Goal: Task Accomplishment & Management: Use online tool/utility

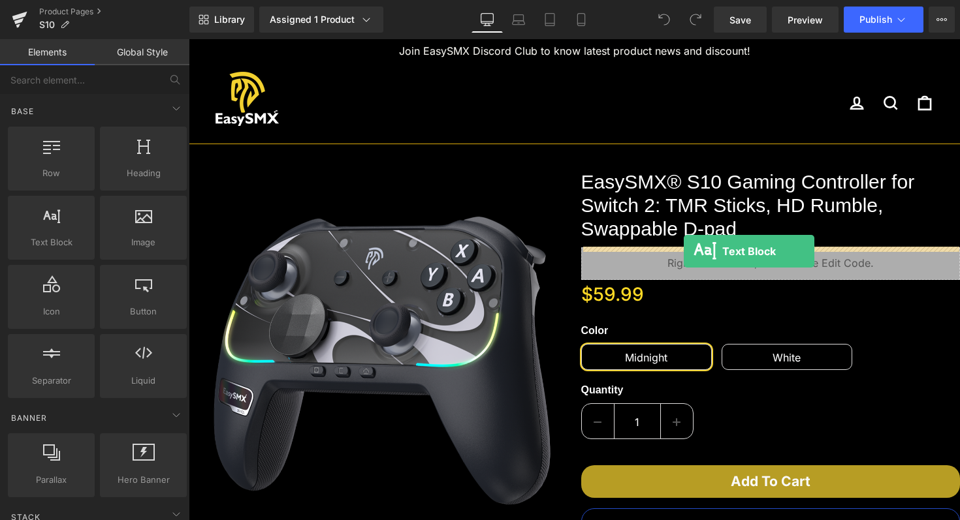
drag, startPoint x: 245, startPoint y: 258, endPoint x: 683, endPoint y: 251, distance: 438.1
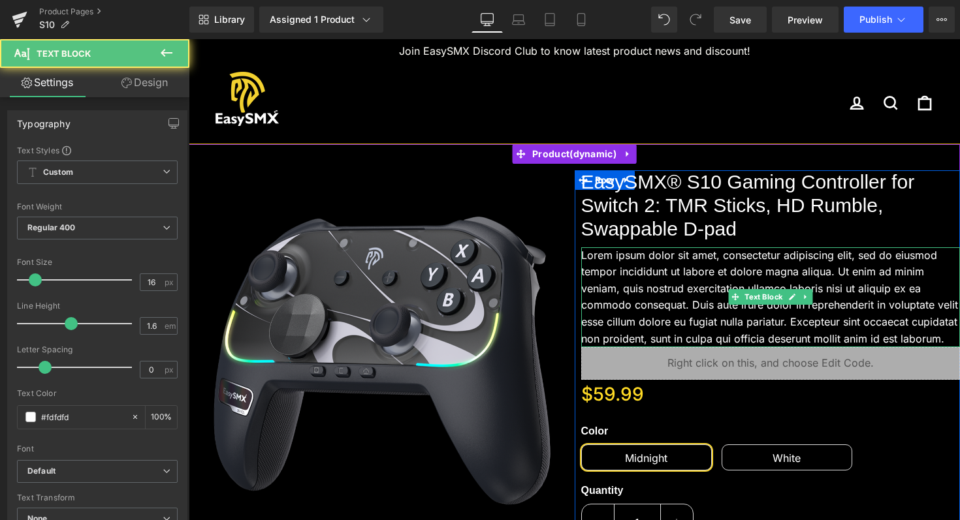
click at [678, 292] on p "Lorem ipsum dolor sit amet, consectetur adipiscing elit, sed do eiusmod tempor …" at bounding box center [770, 297] width 379 height 101
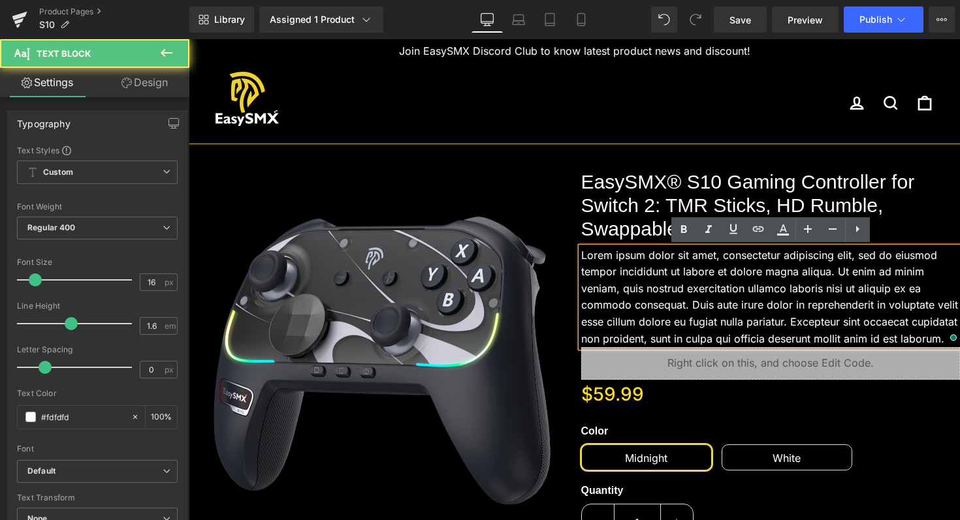
click at [584, 252] on p "Lorem ipsum dolor sit amet, consectetur adipiscing elit, sed do eiusmod tempor …" at bounding box center [770, 297] width 379 height 101
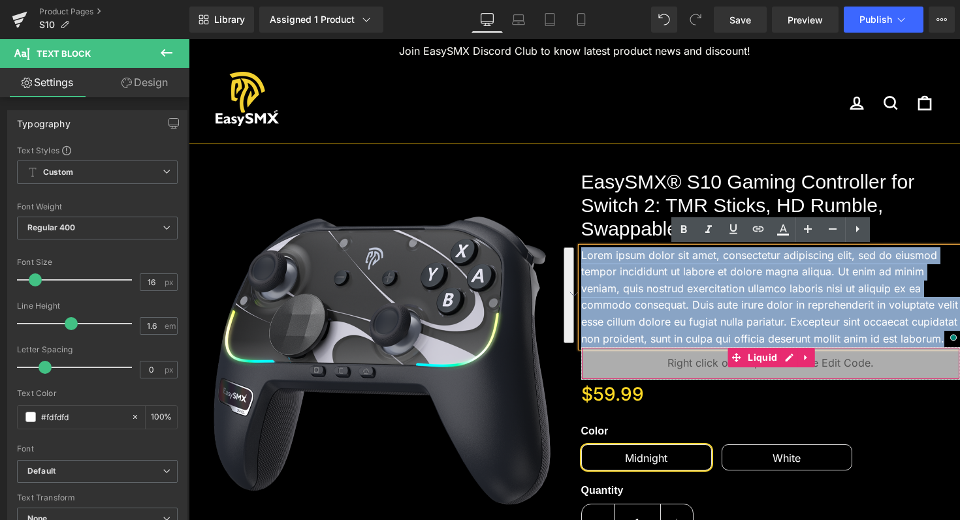
drag, startPoint x: 582, startPoint y: 251, endPoint x: 959, endPoint y: 352, distance: 389.8
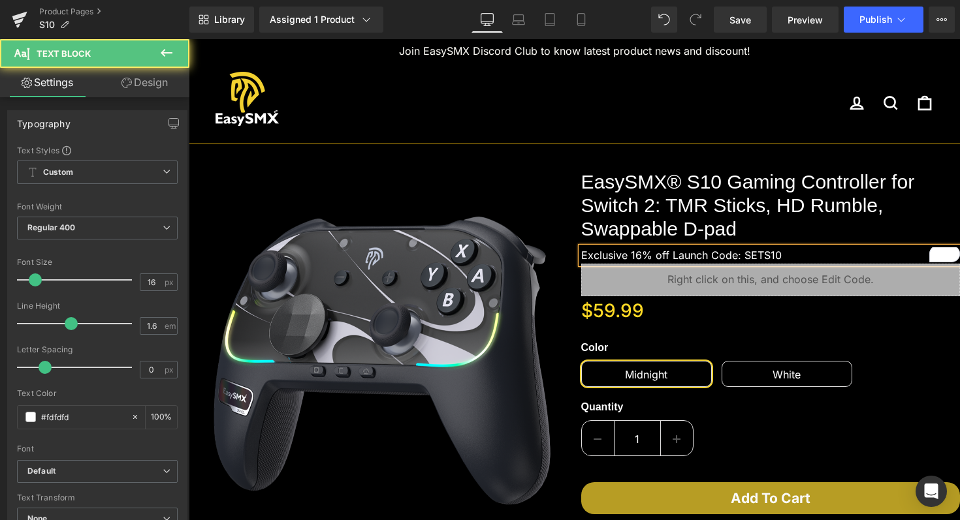
click at [747, 255] on p "Exclusive 16% off Launch Code: SETS10" at bounding box center [770, 255] width 379 height 17
click at [790, 257] on p "Exclusive 16% off Launch Code: GETS10" at bounding box center [770, 255] width 379 height 17
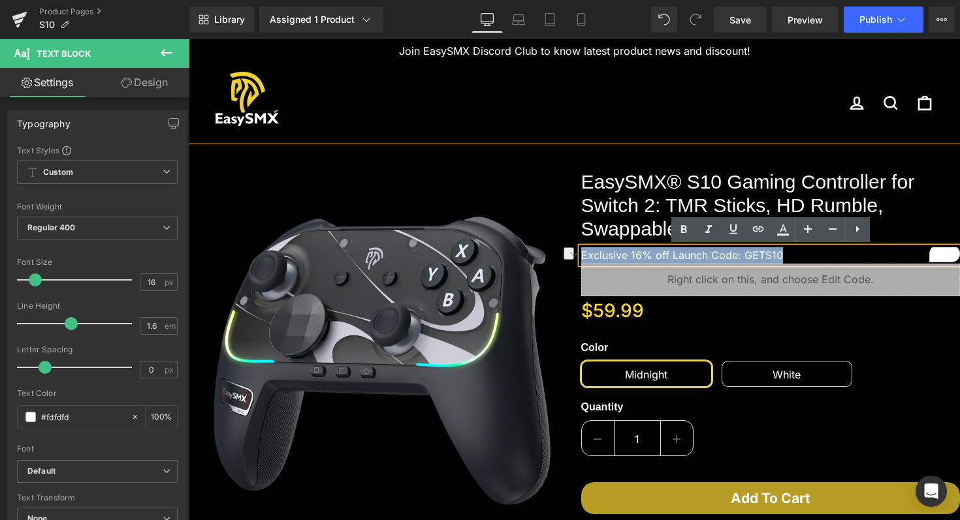
drag, startPoint x: 790, startPoint y: 257, endPoint x: 576, endPoint y: 256, distance: 214.8
click at [575, 256] on div "EasySMX® S10 Gaming Controller for Switch 2: TMR Sticks, HD Rumble, Swappable D…" at bounding box center [767, 510] width 386 height 680
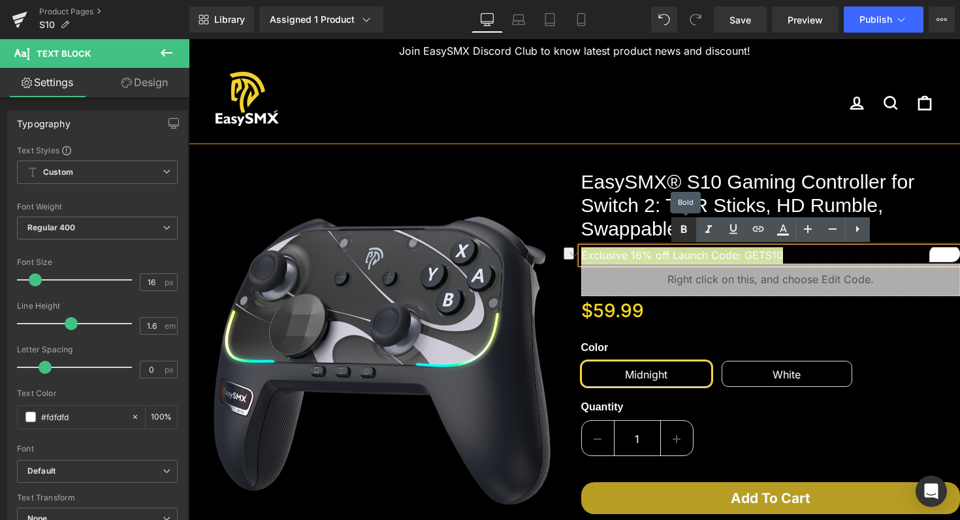
click at [683, 225] on icon at bounding box center [684, 230] width 16 height 16
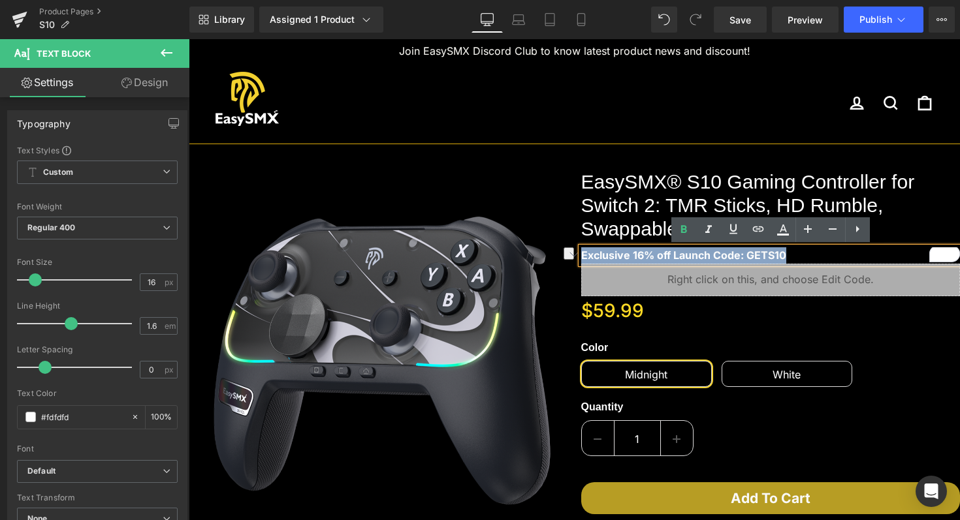
drag, startPoint x: 792, startPoint y: 254, endPoint x: 582, endPoint y: 255, distance: 210.2
click at [582, 255] on p "Exclusive 16% off Launch Code: GETS10" at bounding box center [770, 255] width 379 height 17
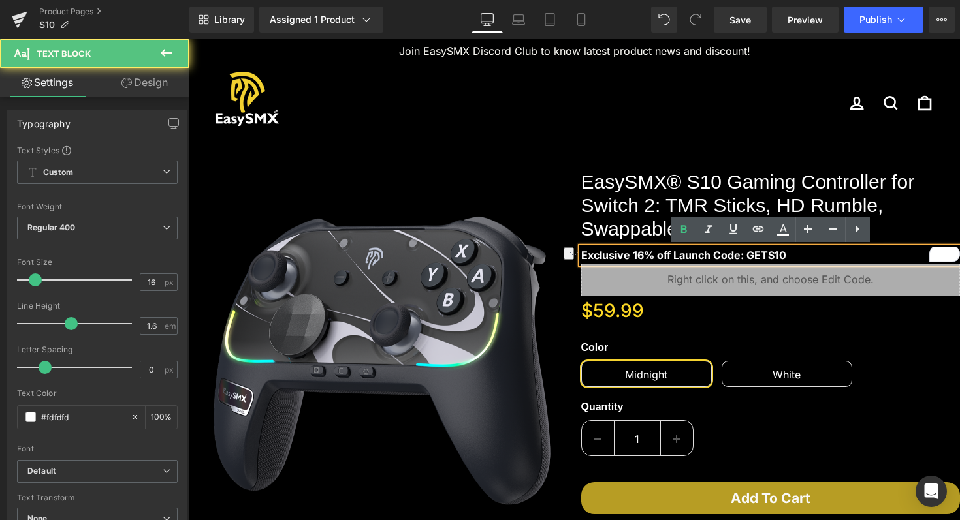
click at [718, 255] on strong "Exclusive 16% off Launch Code: GETS10" at bounding box center [683, 255] width 205 height 13
click at [713, 255] on strong "Exclusive 16% off Launch Code: GETS10" at bounding box center [683, 255] width 205 height 13
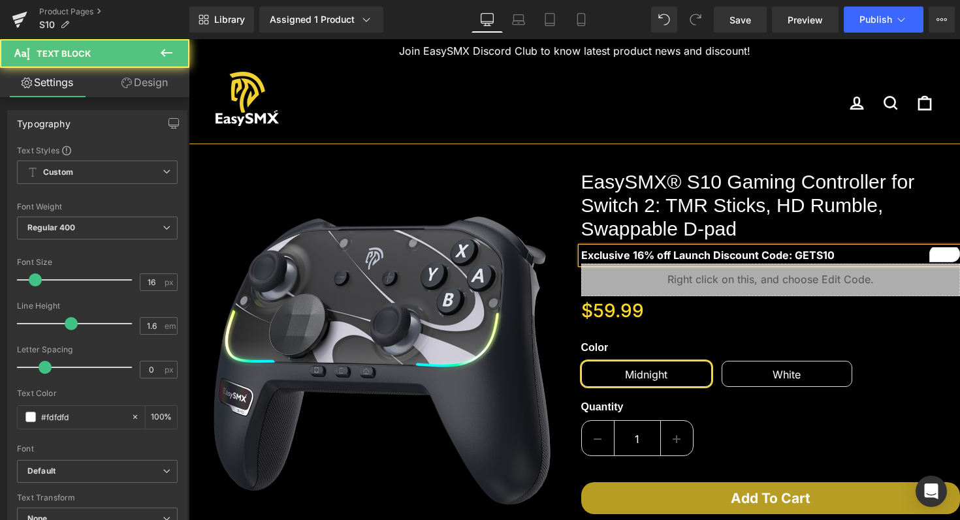
click at [815, 255] on strong "Exclusive 16% off Launch Discount Code: GETS10" at bounding box center [707, 255] width 253 height 13
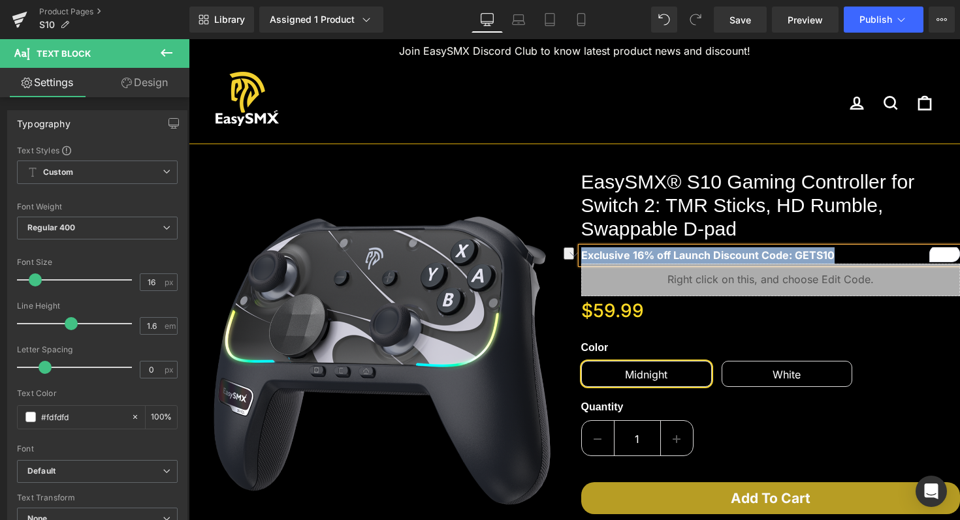
click at [819, 258] on strong "Exclusive 16% off Launch Discount Code: GETS10" at bounding box center [707, 255] width 253 height 13
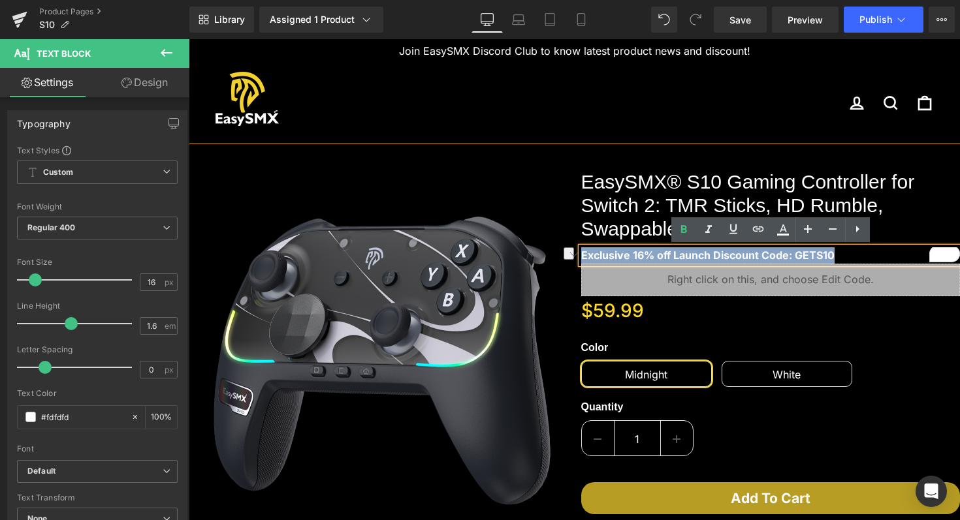
drag, startPoint x: 851, startPoint y: 258, endPoint x: 576, endPoint y: 257, distance: 274.2
click at [576, 257] on div "EasySMX® S10 Gaming Controller for Switch 2: TMR Sticks, HD Rumble, Swappable D…" at bounding box center [767, 510] width 386 height 680
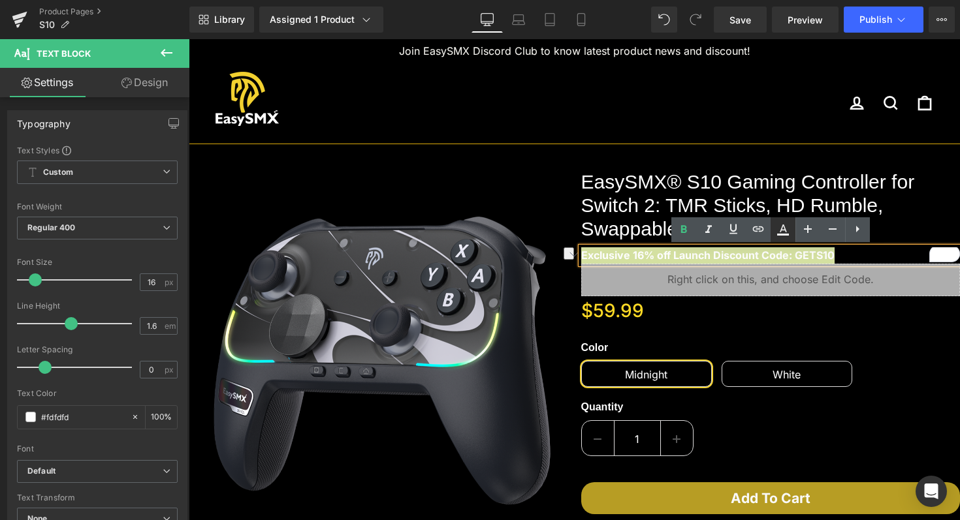
click at [777, 234] on icon at bounding box center [783, 235] width 12 height 2
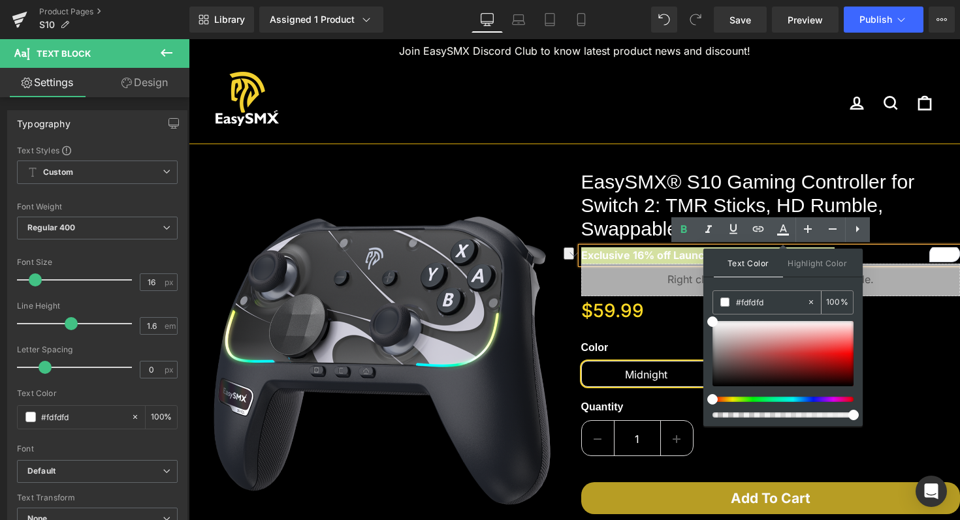
drag, startPoint x: 768, startPoint y: 302, endPoint x: 744, endPoint y: 301, distance: 23.5
click at [744, 301] on input "#fdfdfd" at bounding box center [771, 302] width 70 height 14
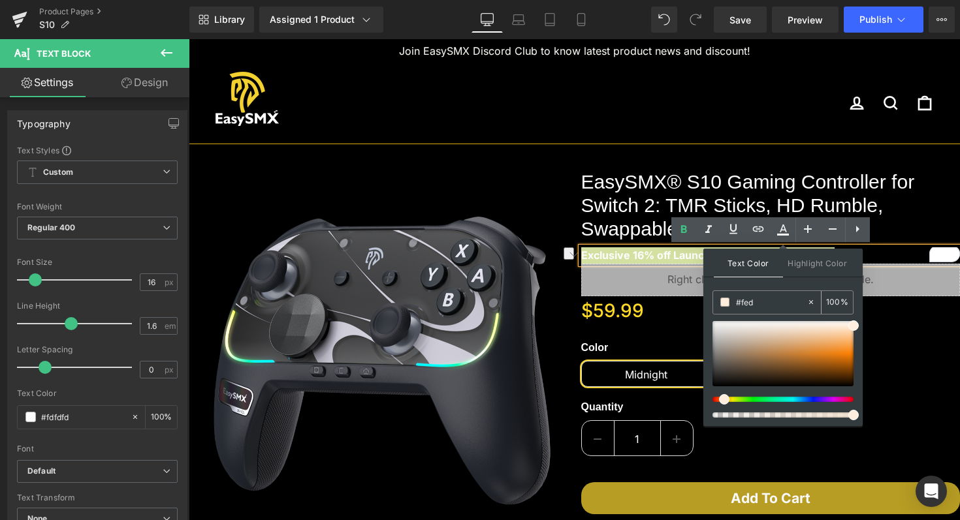
type input "#fed9"
type input "60"
type input "#fed92"
type input "0"
type input "#fed925"
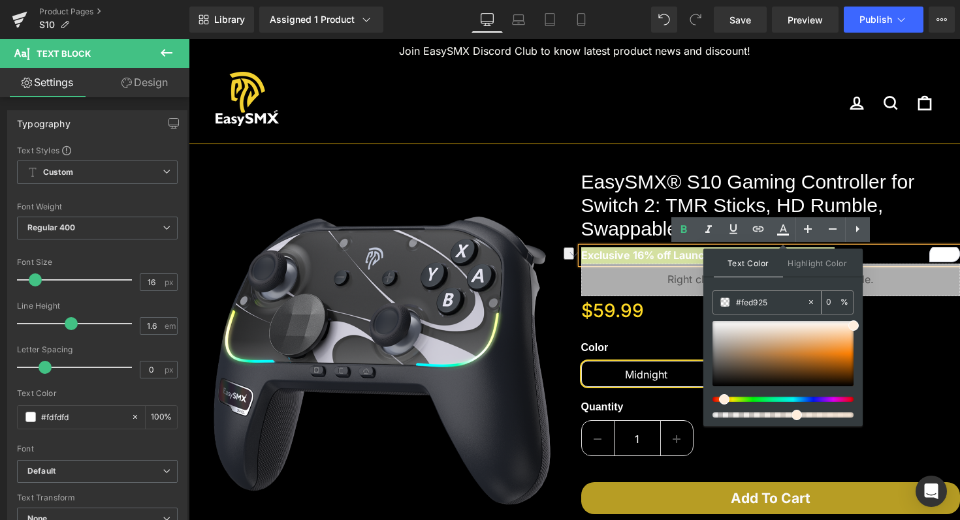
type input "100"
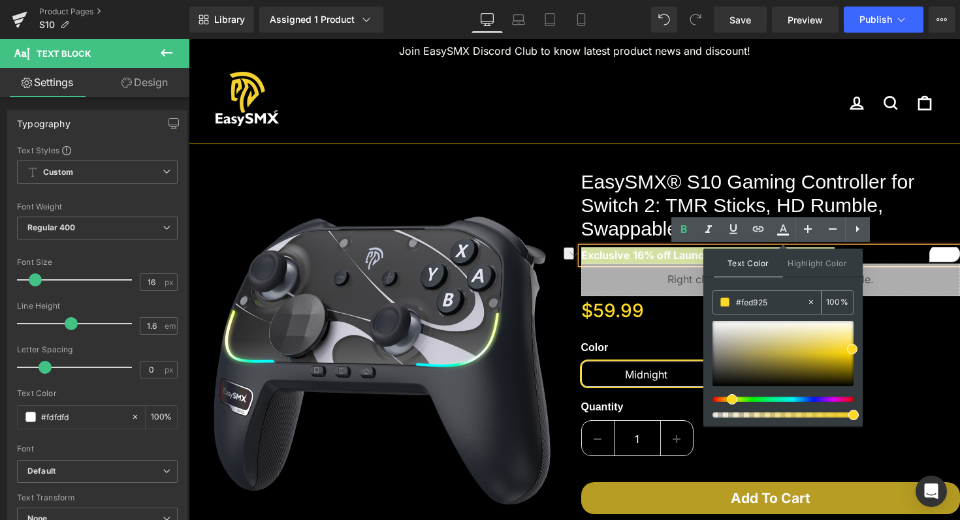
type input "#fed925"
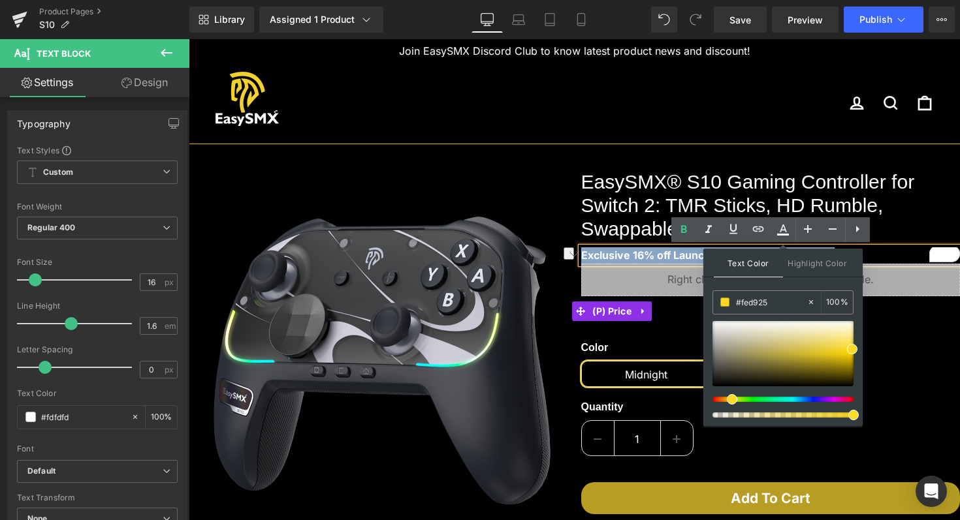
click at [672, 319] on div "$59.99 $0" at bounding box center [770, 310] width 379 height 29
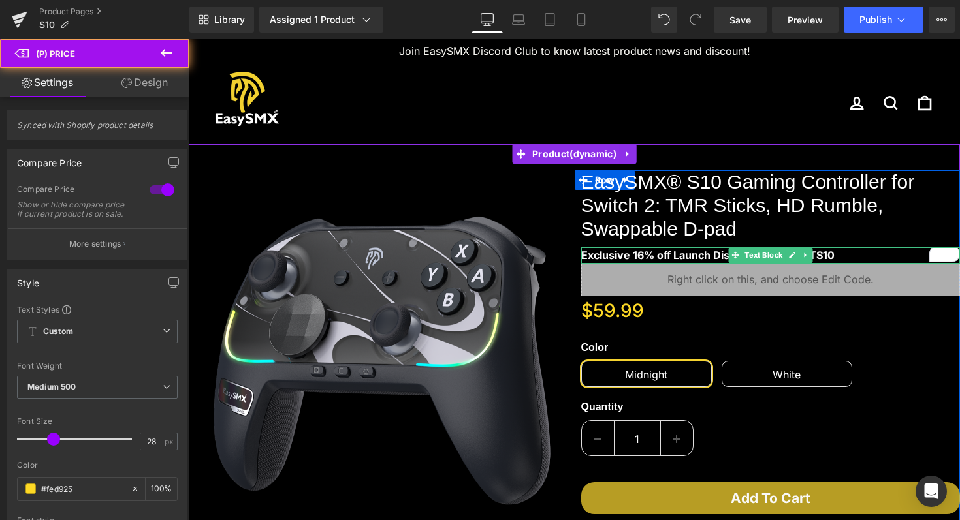
click at [706, 253] on strong "Exclusive 16% off Launch Discount Code: GETS10" at bounding box center [707, 255] width 253 height 13
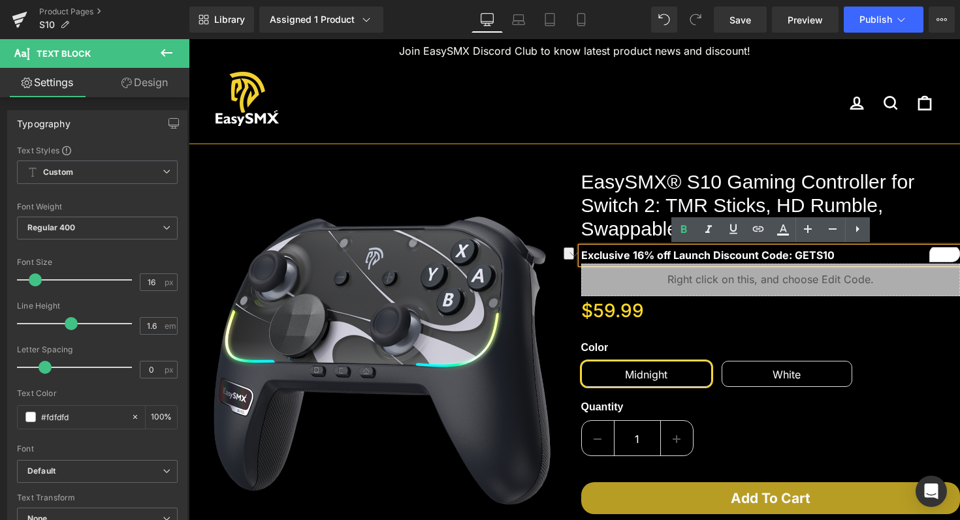
drag, startPoint x: 837, startPoint y: 255, endPoint x: 580, endPoint y: 250, distance: 256.6
click at [581, 250] on div "Exclusive 16% off Launch Discount Code: GETS10" at bounding box center [770, 255] width 379 height 17
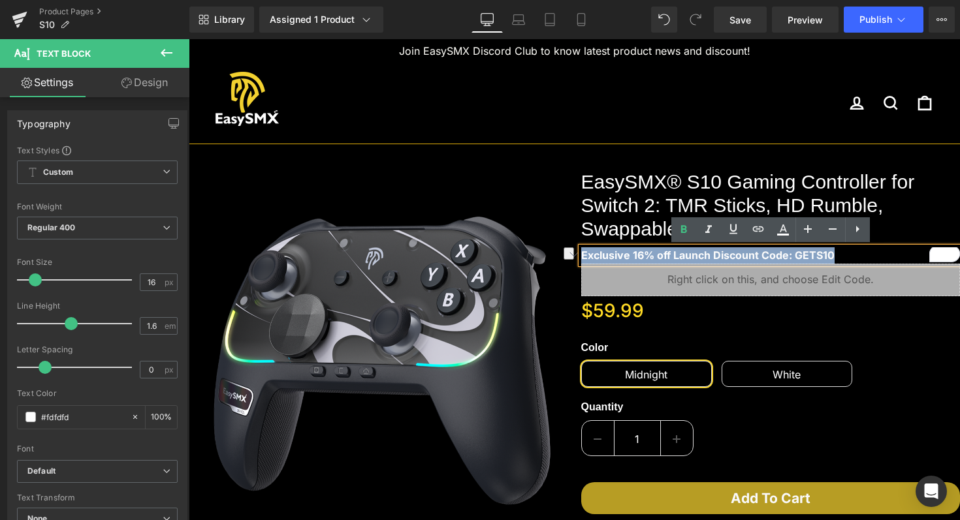
drag, startPoint x: 581, startPoint y: 254, endPoint x: 831, endPoint y: 256, distance: 250.0
click at [831, 257] on strong "Exclusive 16% off Launch Discount Code: GETS10" at bounding box center [707, 255] width 253 height 13
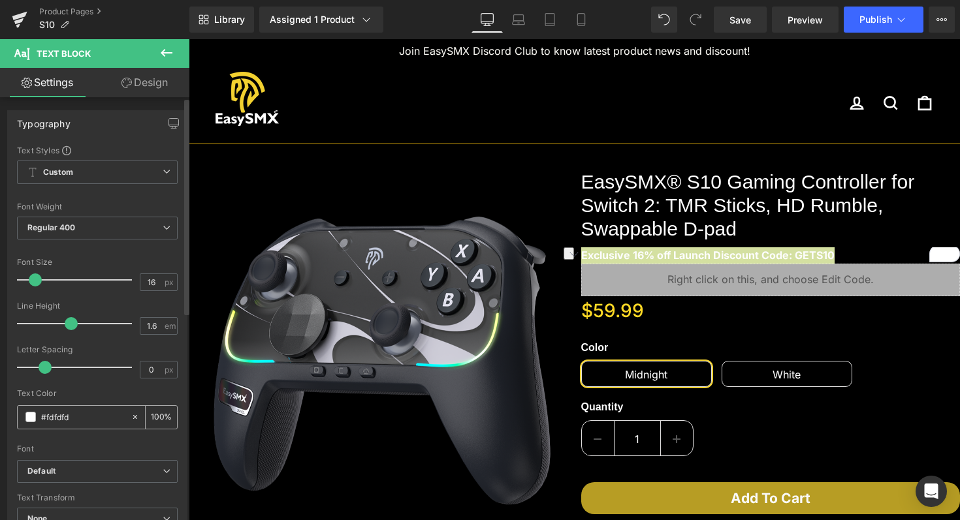
drag, startPoint x: 83, startPoint y: 419, endPoint x: 51, endPoint y: 419, distance: 32.0
click at [50, 419] on input "#fdfdfd" at bounding box center [83, 417] width 84 height 14
type input "#fed9"
type input "60"
type input "#fed925"
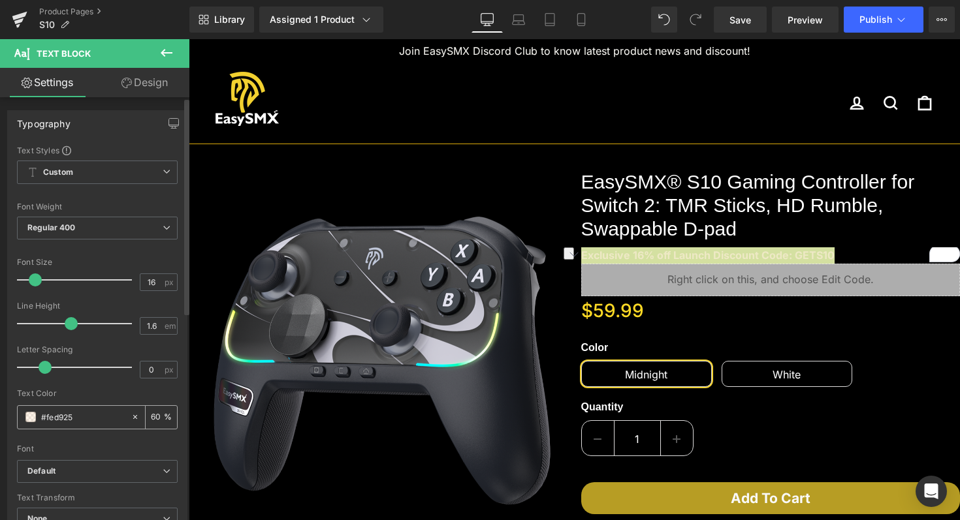
type input "100"
type input "#fed925"
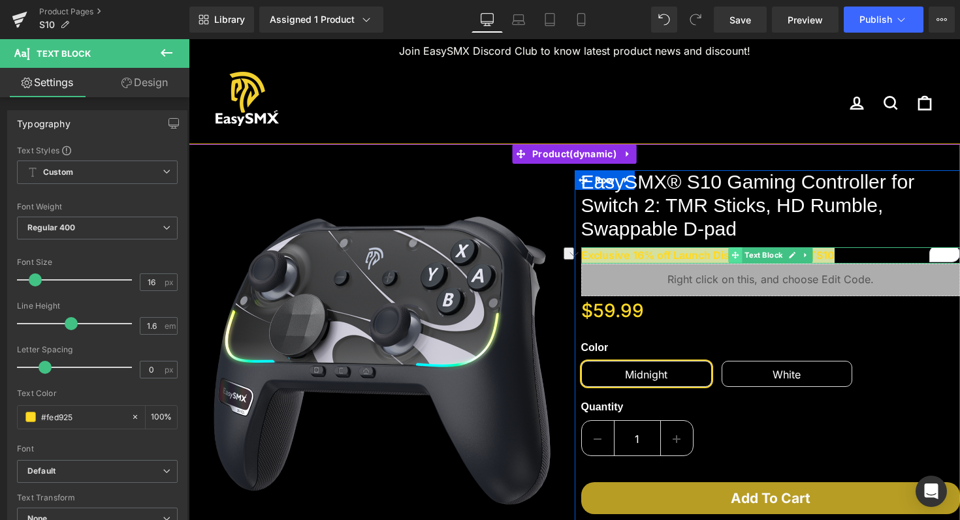
click at [738, 254] on span at bounding box center [735, 255] width 14 height 16
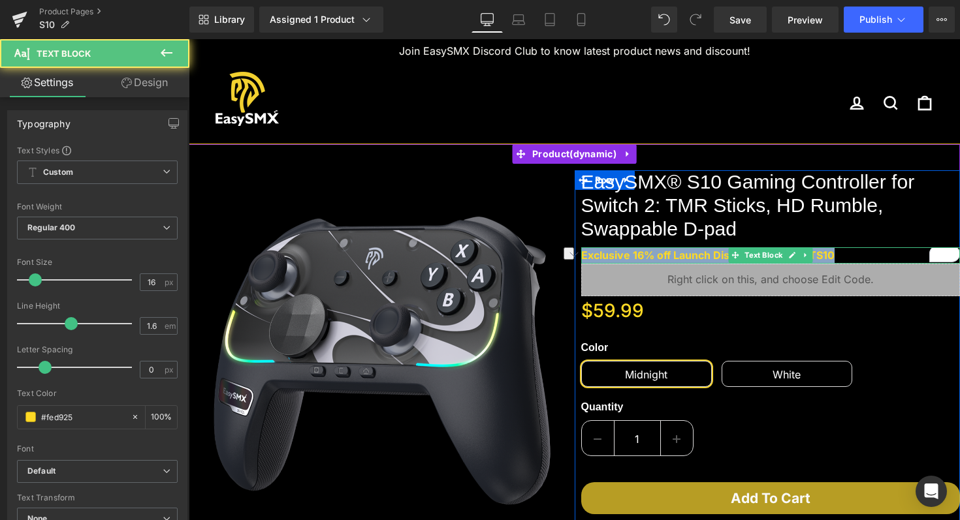
click at [696, 252] on strong "Exclusive 16% off Launch Discount Code: GETS10" at bounding box center [707, 255] width 253 height 13
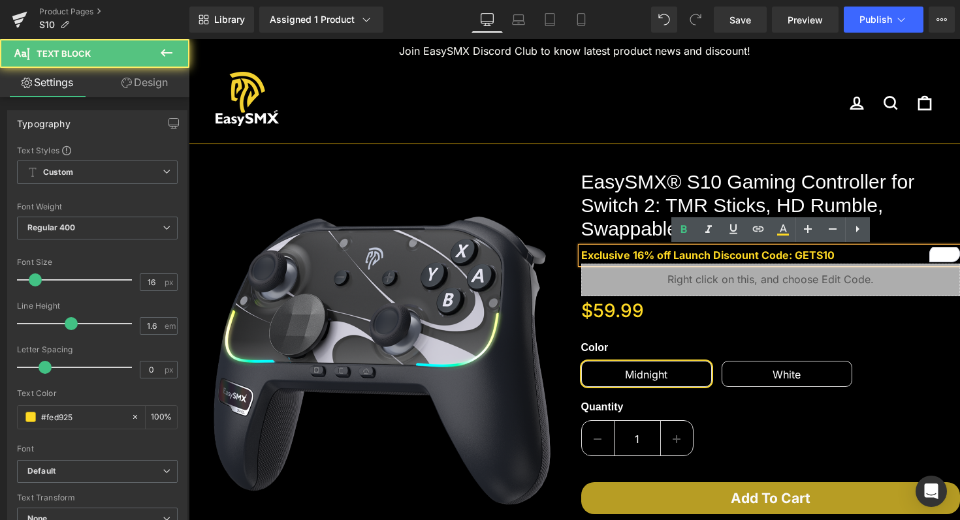
click at [903, 260] on p "Exclusive 16% off Launch Discount Code: GETS10" at bounding box center [770, 255] width 379 height 17
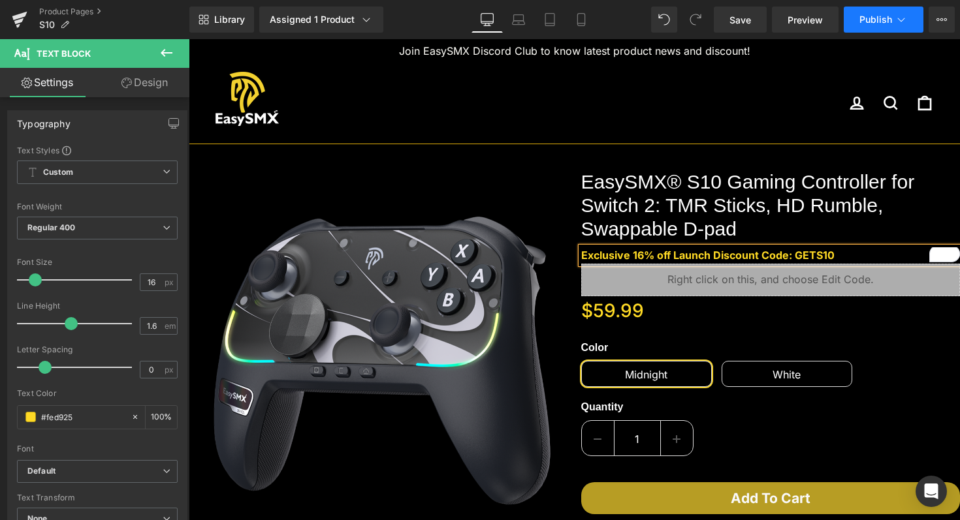
click at [883, 16] on span "Publish" at bounding box center [875, 19] width 33 height 10
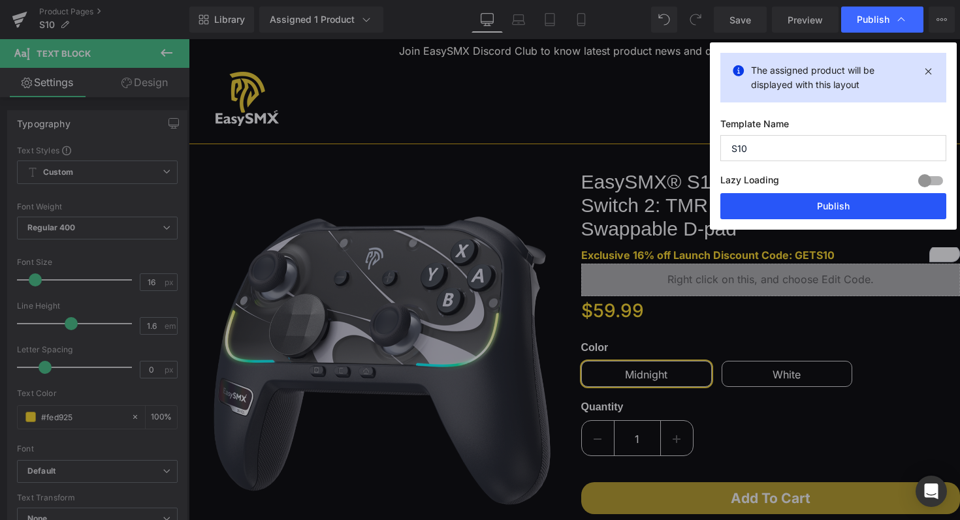
click at [792, 202] on button "Publish" at bounding box center [833, 206] width 226 height 26
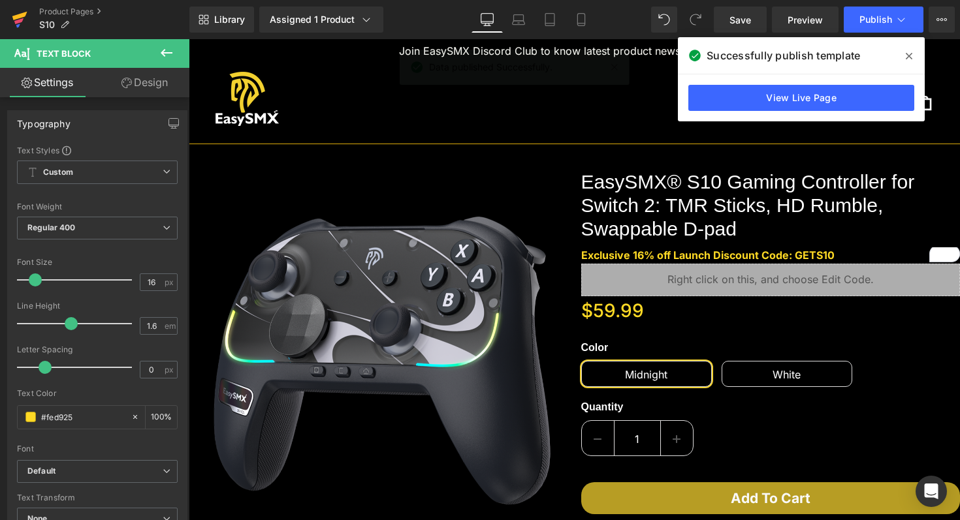
click at [16, 18] on icon at bounding box center [19, 16] width 15 height 8
